Goal: Task Accomplishment & Management: Use online tool/utility

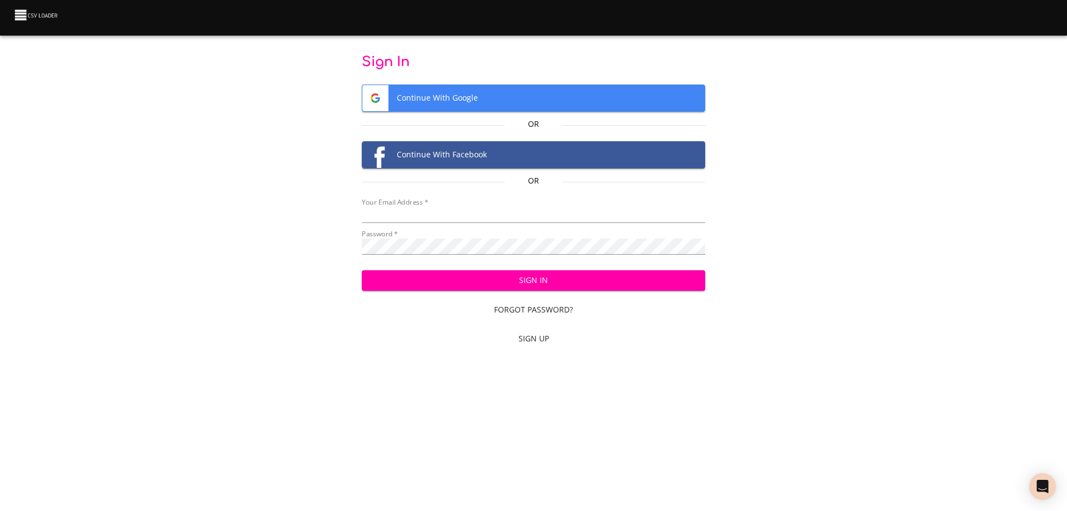
type input "bill@pittmandental.com"
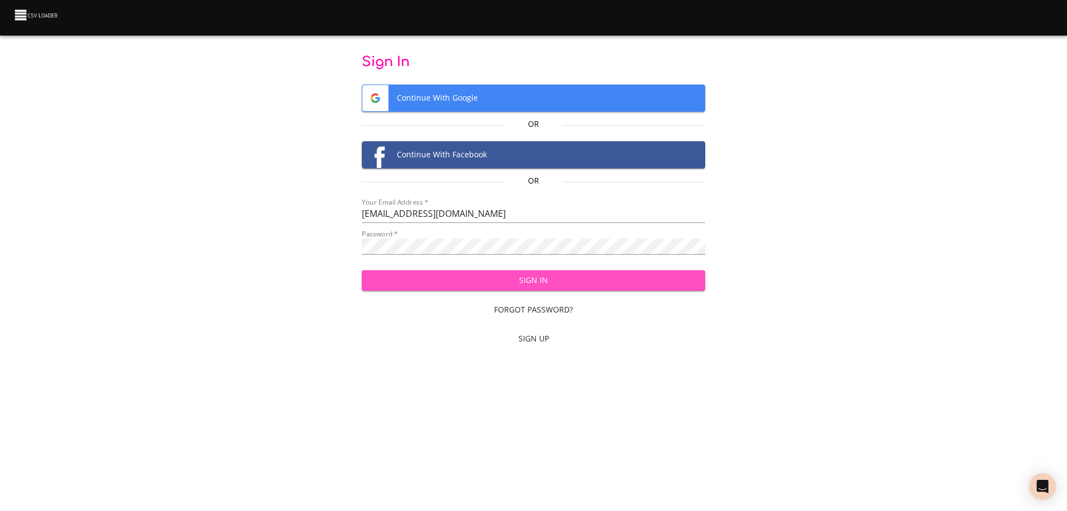
click at [543, 281] on span "Sign In" at bounding box center [534, 281] width 326 height 14
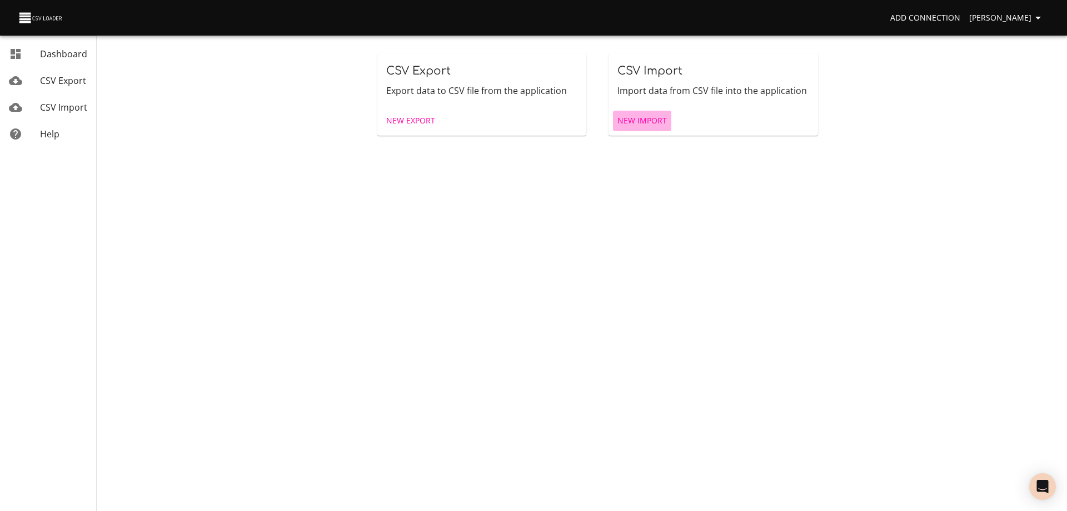
click at [630, 120] on span "New Import" at bounding box center [642, 121] width 49 height 14
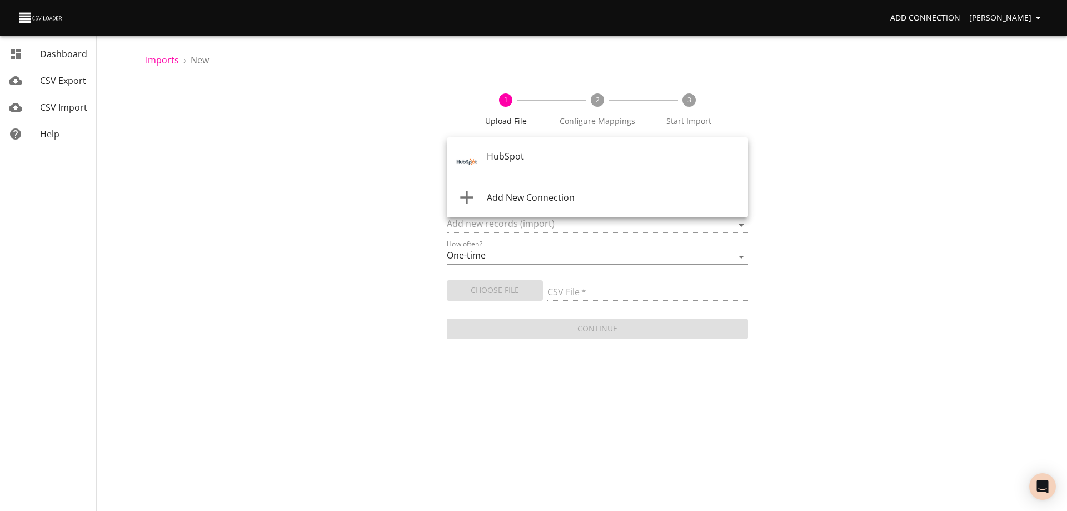
click at [541, 158] on body "Add Connection [PERSON_NAME] Dashboard CSV Export CSV Import Help Imports › New…" at bounding box center [533, 255] width 1067 height 511
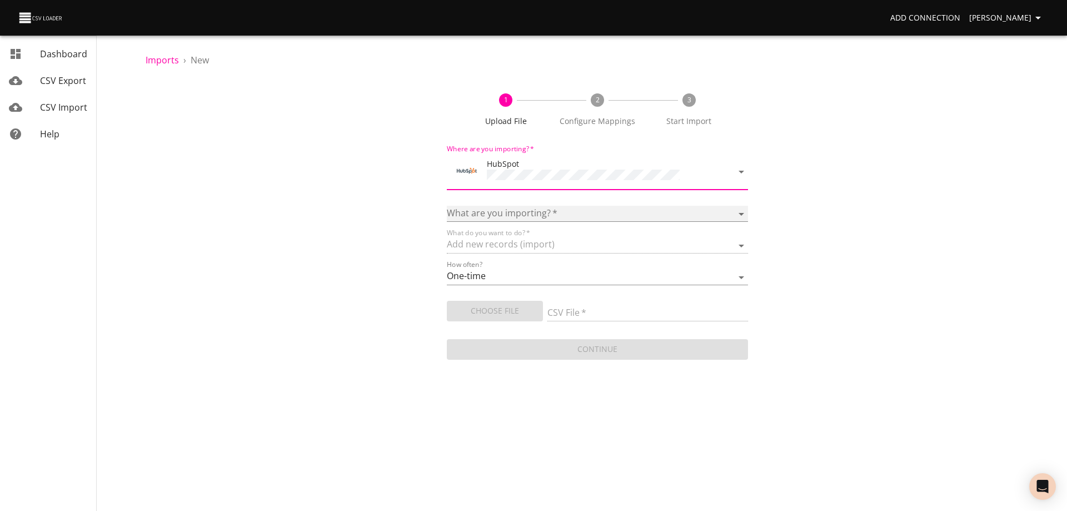
click at [519, 208] on select "Calls Companies Contacts Deals Emails Line items Meetings Notes Products Tasks …" at bounding box center [597, 214] width 301 height 16
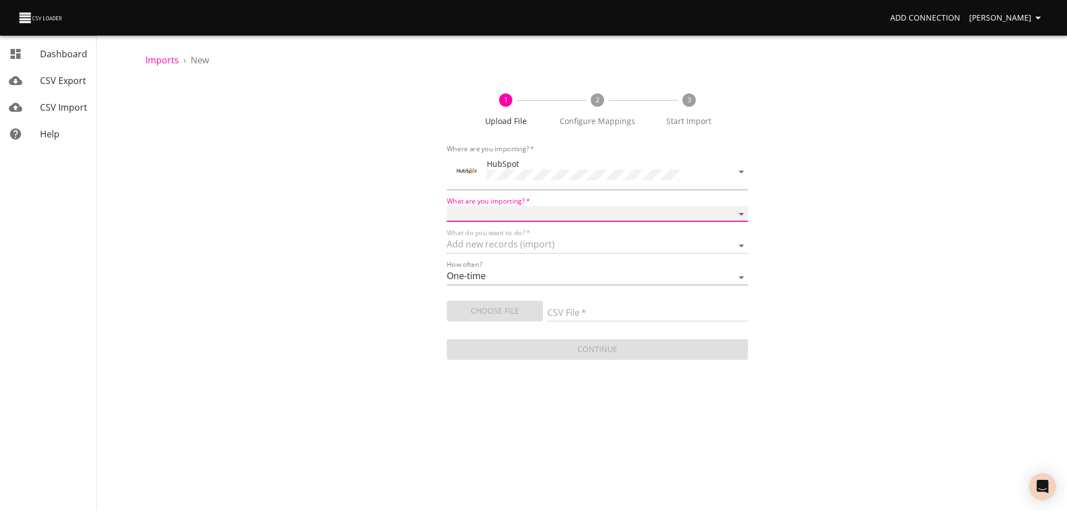
select select "deals"
click at [447, 206] on select "Calls Companies Contacts Deals Emails Line items Meetings Notes Products Tasks …" at bounding box center [597, 214] width 301 height 16
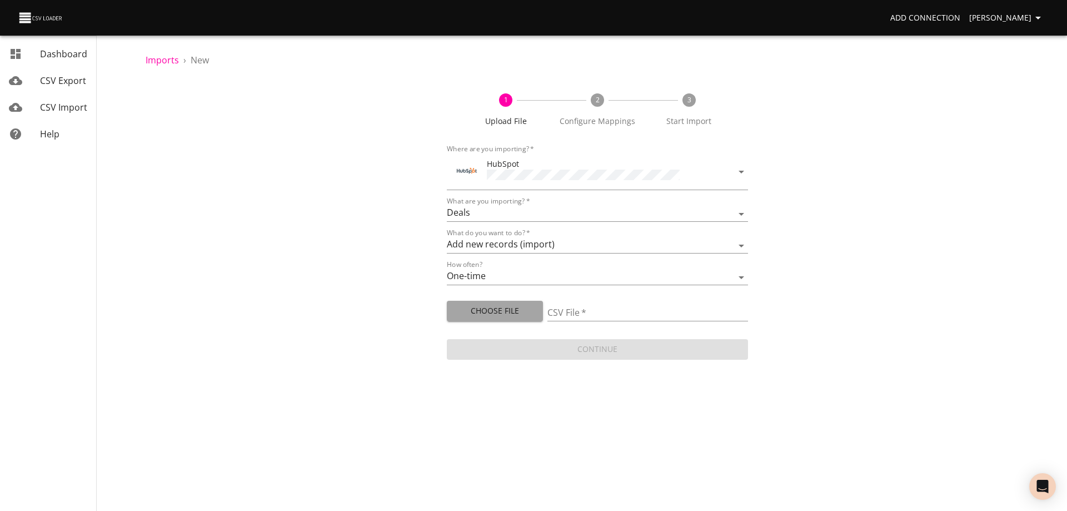
click at [480, 309] on span "Choose File" at bounding box center [495, 311] width 78 height 14
type input "Doctor Daily Sales 09252025.csv"
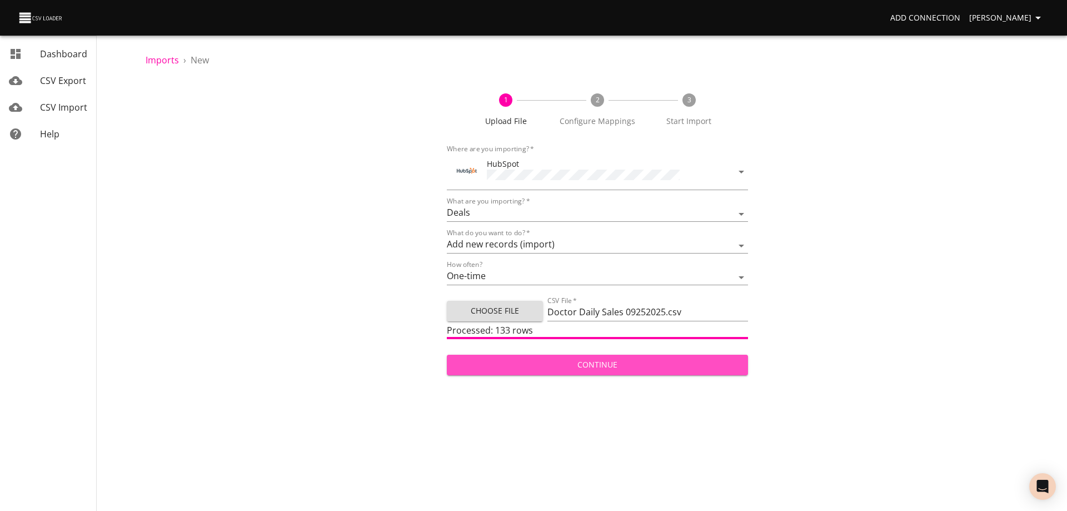
click at [602, 361] on span "Continue" at bounding box center [598, 365] width 284 height 14
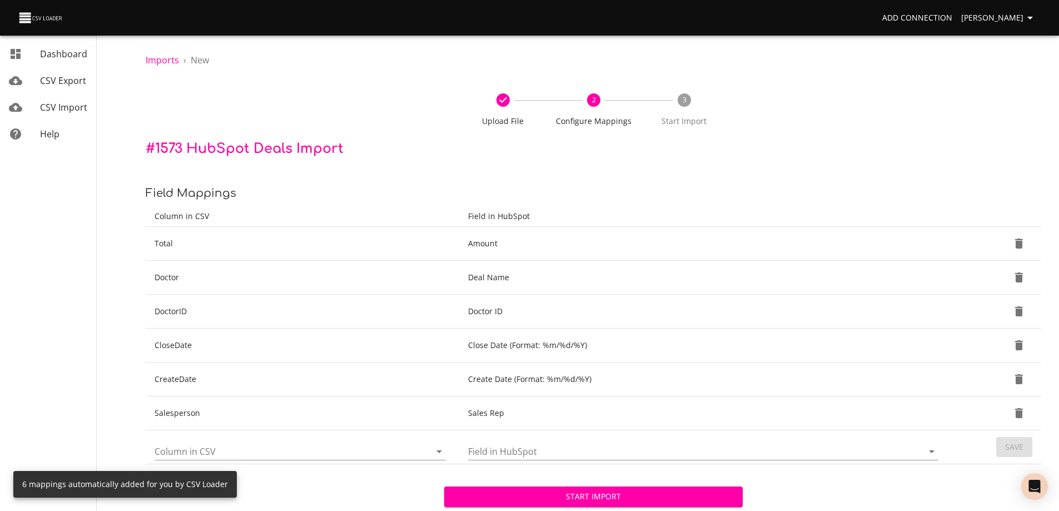
click at [606, 498] on span "Start Import" at bounding box center [593, 497] width 281 height 14
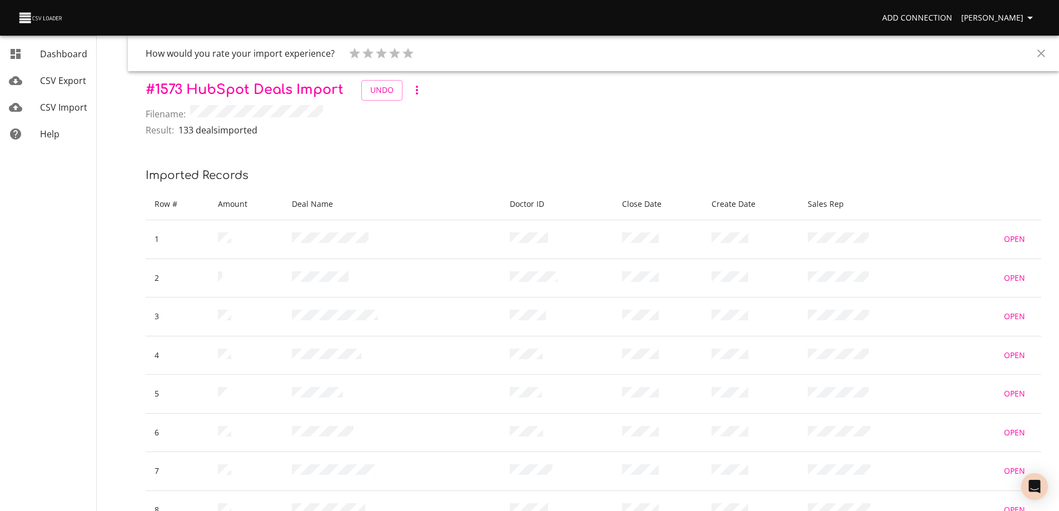
click at [1039, 53] on icon "Close" at bounding box center [1041, 53] width 13 height 13
